Goal: Task Accomplishment & Management: Use online tool/utility

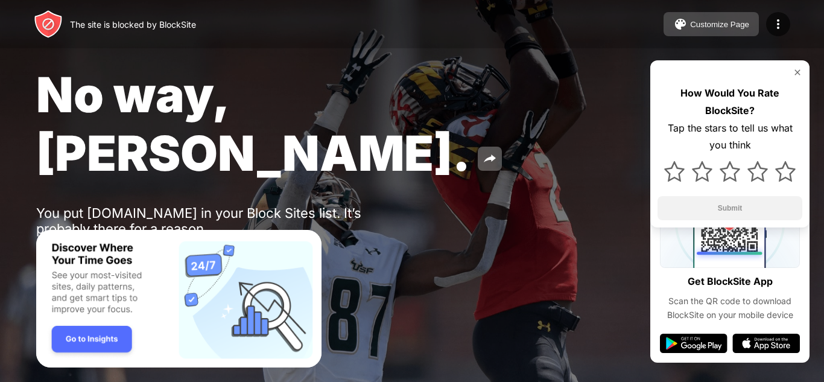
click at [714, 25] on div "Customize Page" at bounding box center [719, 24] width 59 height 9
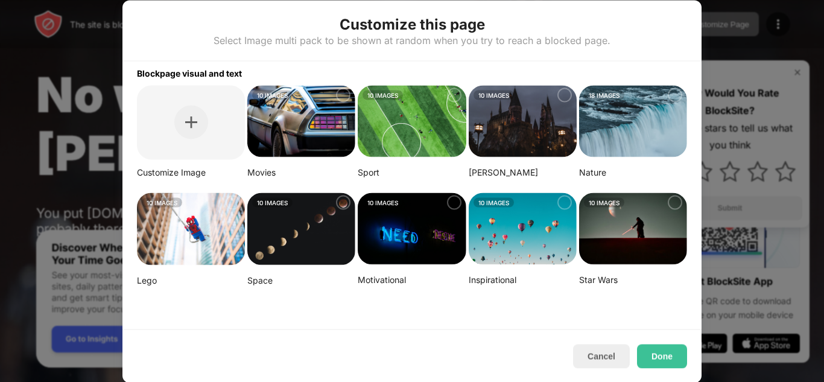
click at [561, 96] on div at bounding box center [565, 94] width 14 height 14
click at [675, 357] on button "Done" at bounding box center [662, 356] width 50 height 24
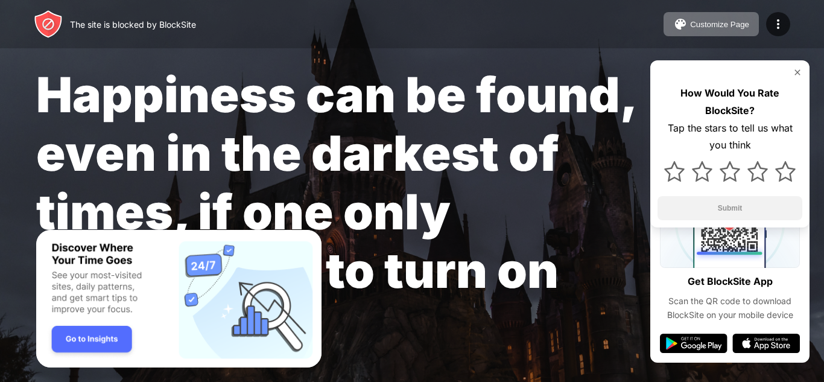
click at [240, 282] on img "Banner Message" at bounding box center [178, 299] width 285 height 138
click at [699, 30] on button "Customize Page" at bounding box center [711, 24] width 95 height 24
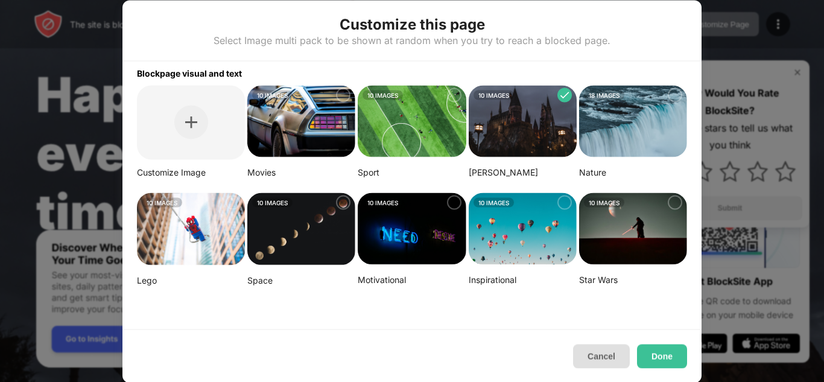
click at [599, 358] on button "Cancel" at bounding box center [601, 356] width 57 height 24
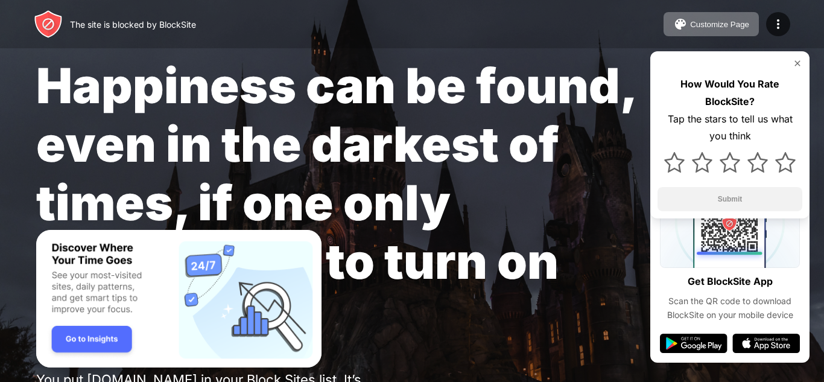
scroll to position [10, 0]
